Goal: Find specific page/section: Find specific page/section

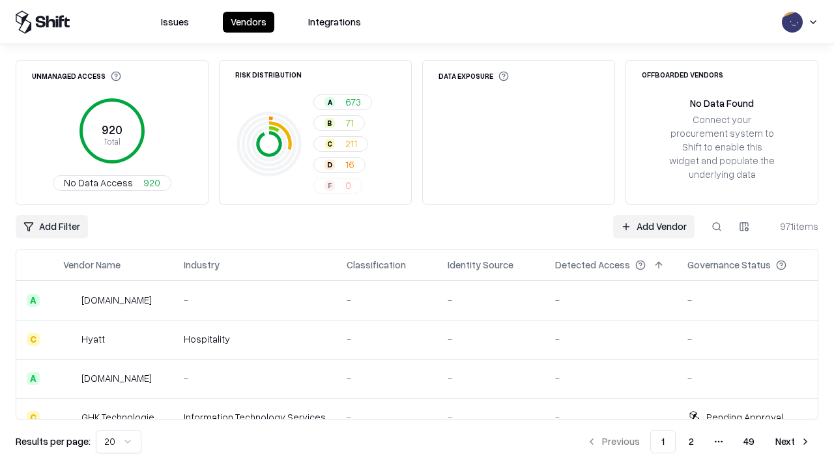
click at [417, 234] on div "Add Filter Add Vendor 971 items" at bounding box center [417, 226] width 803 height 23
click at [51, 227] on html "Issues Vendors Integrations Unmanaged Access 920 Total No Data Access 920 Risk …" at bounding box center [417, 234] width 834 height 469
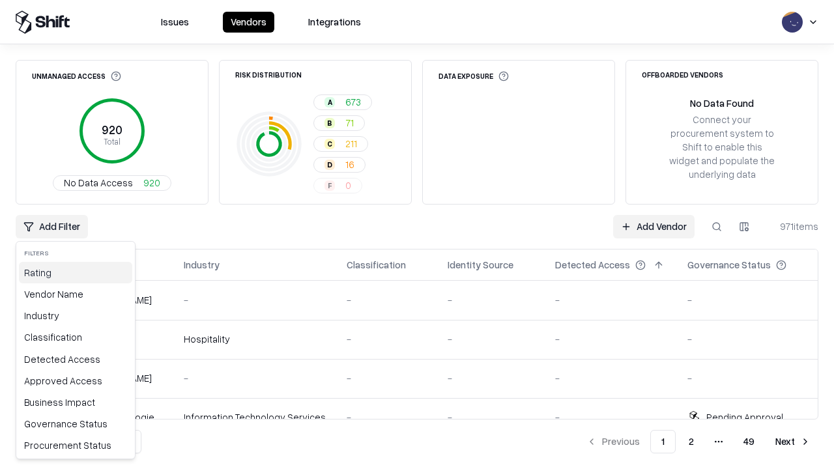
click at [76, 272] on div "Rating" at bounding box center [75, 272] width 113 height 21
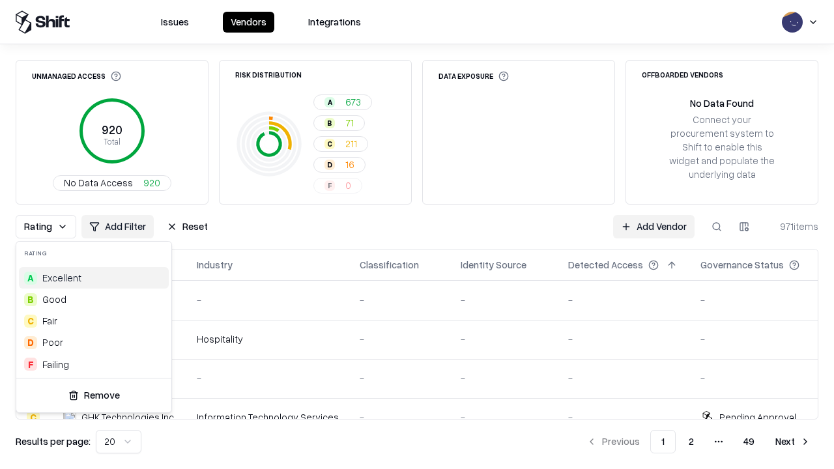
click at [417, 234] on html "Issues Vendors Integrations Unmanaged Access 920 Total No Data Access 920 Risk …" at bounding box center [417, 234] width 834 height 469
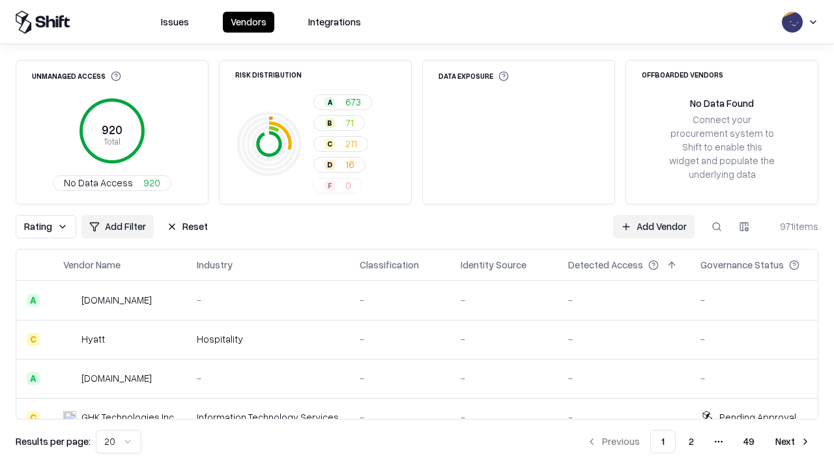
click at [417, 234] on div "Rating Add Filter Reset Add Vendor 971 items" at bounding box center [417, 226] width 803 height 23
click at [187, 227] on button "Reset" at bounding box center [187, 226] width 57 height 23
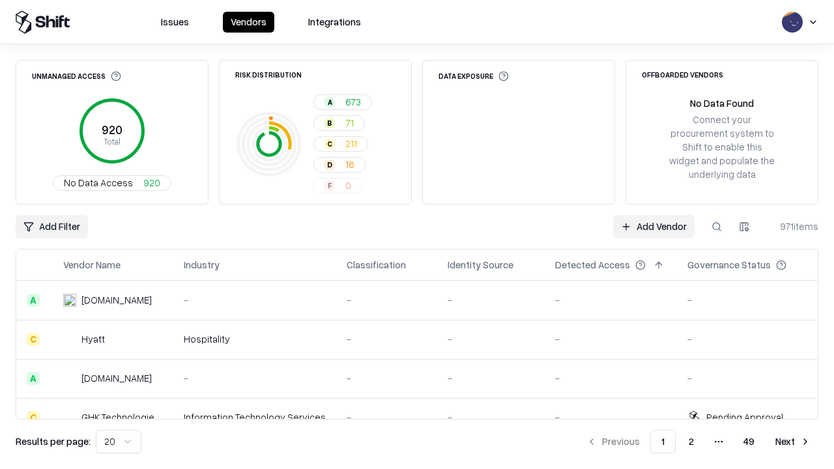
click at [417, 234] on div "Add Filter Add Vendor 971 items" at bounding box center [417, 226] width 803 height 23
click at [51, 227] on html "Issues Vendors Integrations Unmanaged Access 920 Total No Data Access 920 Risk …" at bounding box center [417, 234] width 834 height 469
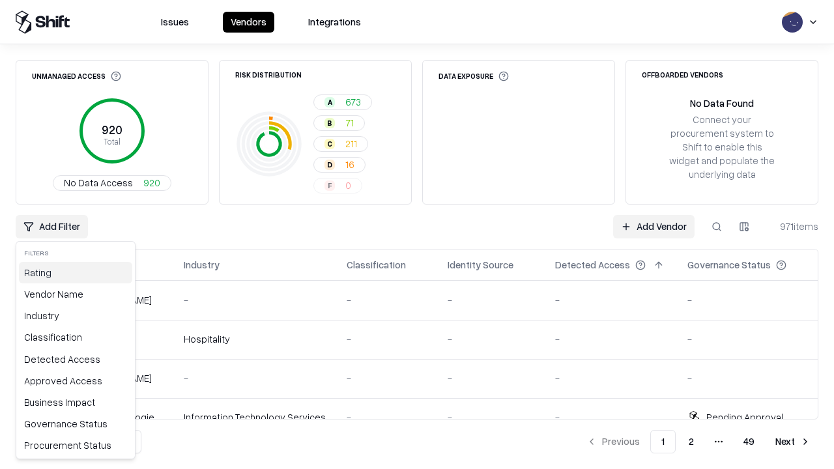
click at [76, 272] on div "Rating" at bounding box center [75, 272] width 113 height 21
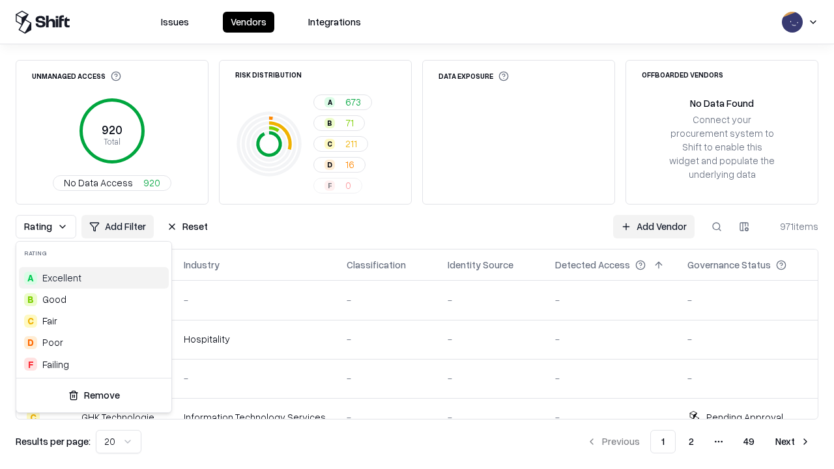
click at [94, 320] on div "C Fair" at bounding box center [94, 320] width 150 height 21
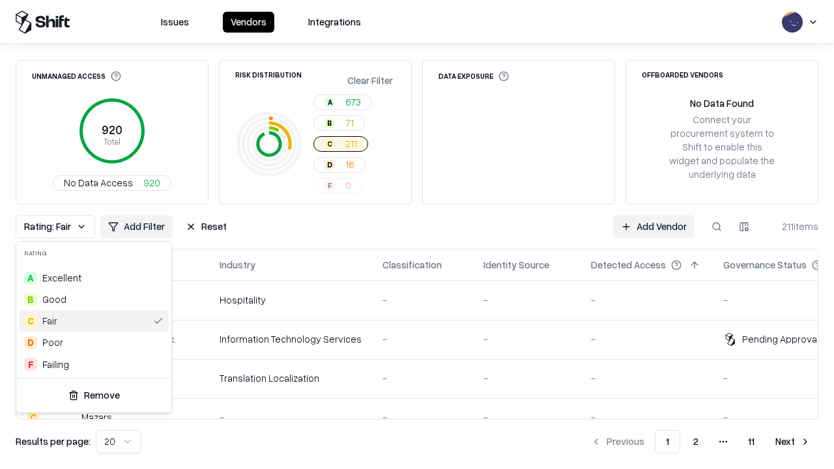
click at [417, 234] on html "Issues Vendors Integrations Unmanaged Access 920 Total No Data Access 920 Risk …" at bounding box center [417, 234] width 834 height 469
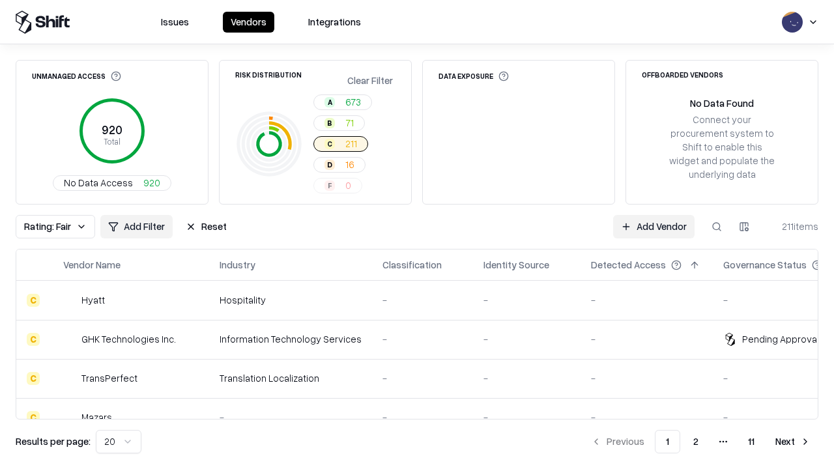
click at [417, 234] on div "Rating: Fair Add Filter Reset Add Vendor 211 items" at bounding box center [417, 226] width 803 height 23
click at [206, 227] on button "Reset" at bounding box center [206, 226] width 57 height 23
click at [417, 234] on div "Add Filter Add Vendor 211 items" at bounding box center [417, 226] width 803 height 23
click at [51, 227] on html "Issues Vendors Integrations Unmanaged Access 920 Total No Data Access 920 Risk …" at bounding box center [417, 234] width 834 height 469
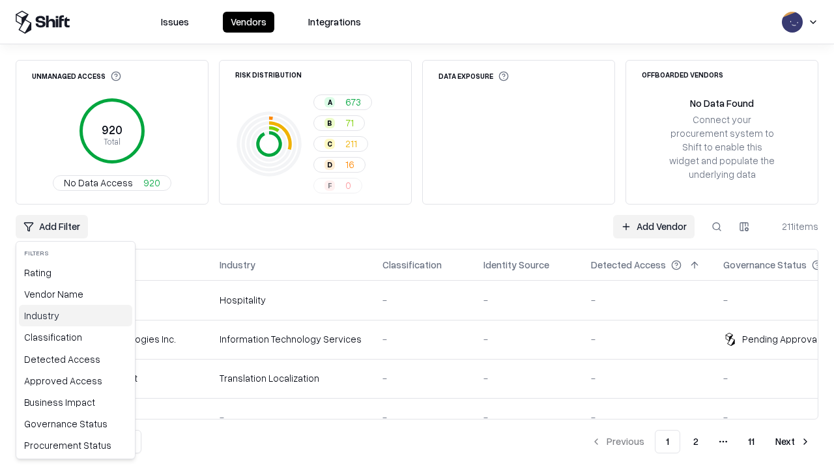
click at [76, 315] on div "Industry" at bounding box center [75, 315] width 113 height 21
